Goal: Information Seeking & Learning: Learn about a topic

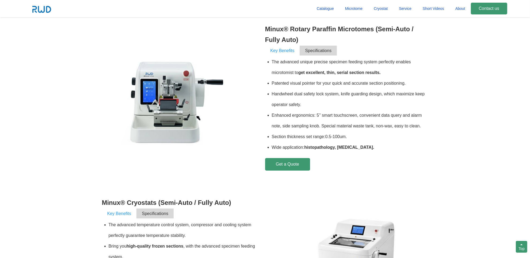
scroll to position [195, 0]
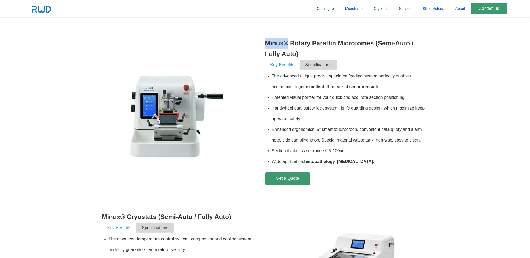
drag, startPoint x: 264, startPoint y: 42, endPoint x: 288, endPoint y: 40, distance: 23.9
click at [288, 40] on div "Minux® Rotary Paraffin Microtomes (Semi-Auto / Fully Auto) Key Benefits Specifi…" at bounding box center [265, 120] width 326 height 174
click at [325, 110] on li "Handwheel dual safety lock system, knife guarding design, which maximize keep o…" at bounding box center [350, 113] width 157 height 21
click at [307, 97] on li "Patented visual pointer for your quick and accurate section positioning." at bounding box center [350, 97] width 157 height 11
drag, startPoint x: 386, startPoint y: 162, endPoint x: 269, endPoint y: 75, distance: 145.1
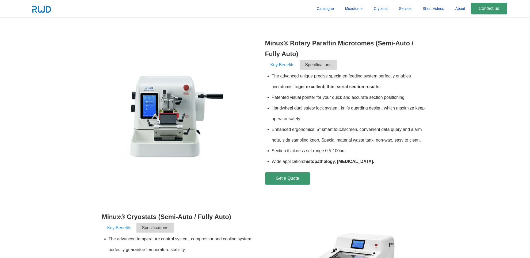
click at [270, 74] on ul "The advanced unique precise specimen feeding system perfectly enables microtomi…" at bounding box center [346, 119] width 163 height 96
drag, startPoint x: 327, startPoint y: 96, endPoint x: 338, endPoint y: 106, distance: 14.6
click at [328, 96] on li "Patented visual pointer for your quick and accurate section positioning." at bounding box center [350, 97] width 157 height 11
click at [371, 131] on li "Enhanced ergonomics: 5’’ smart touchscreen, convenient data query and alarm not…" at bounding box center [350, 134] width 157 height 21
click at [423, 107] on li "Handwheel dual safety lock system, knife guarding design, which maximize keep o…" at bounding box center [350, 113] width 157 height 21
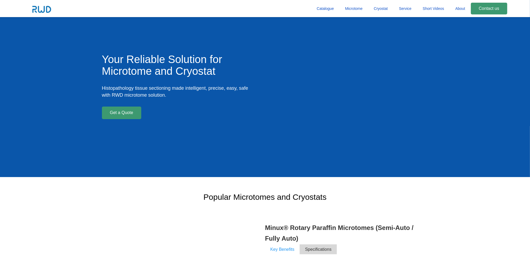
scroll to position [0, 0]
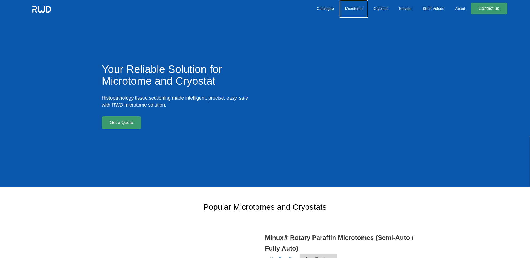
click at [348, 7] on link "Microtome" at bounding box center [354, 9] width 29 height 18
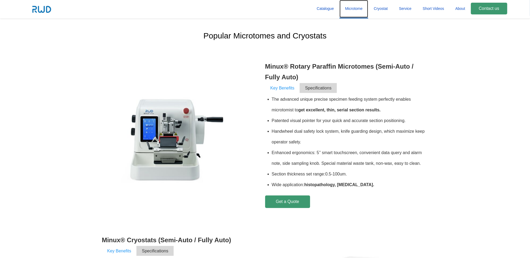
scroll to position [187, 0]
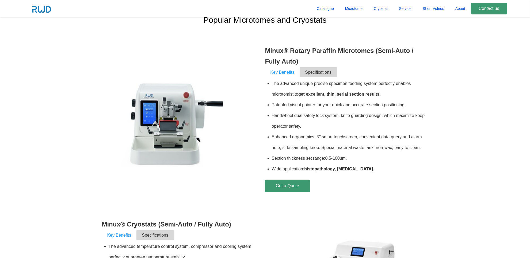
click at [312, 72] on span "Specifications" at bounding box center [318, 72] width 37 height 10
